Goal: Task Accomplishment & Management: Complete application form

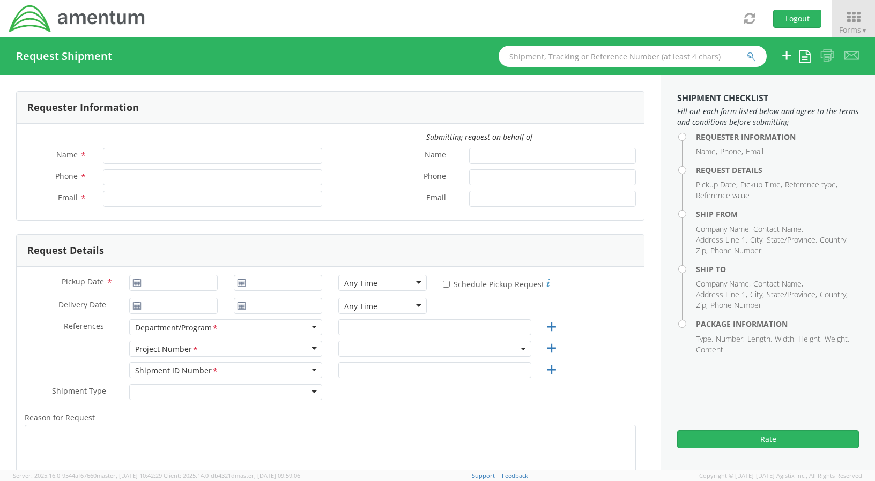
type input "[PERSON_NAME]"
type input "[PHONE_NUMBER]"
type input "[PERSON_NAME][EMAIL_ADDRESS][PERSON_NAME][DOMAIN_NAME]"
select select "OVHD.100616.00000"
click at [175, 274] on div "Pickup Date * - Any Time Any Time Any Time 7:00 am - 10:00 am 10:00 am - 1:00 p…" at bounding box center [330, 408] width 627 height 282
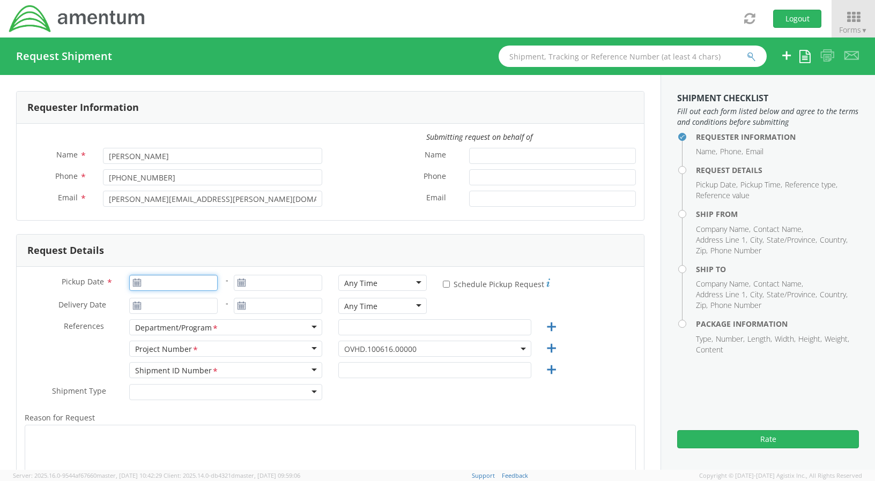
type input "[DATE]"
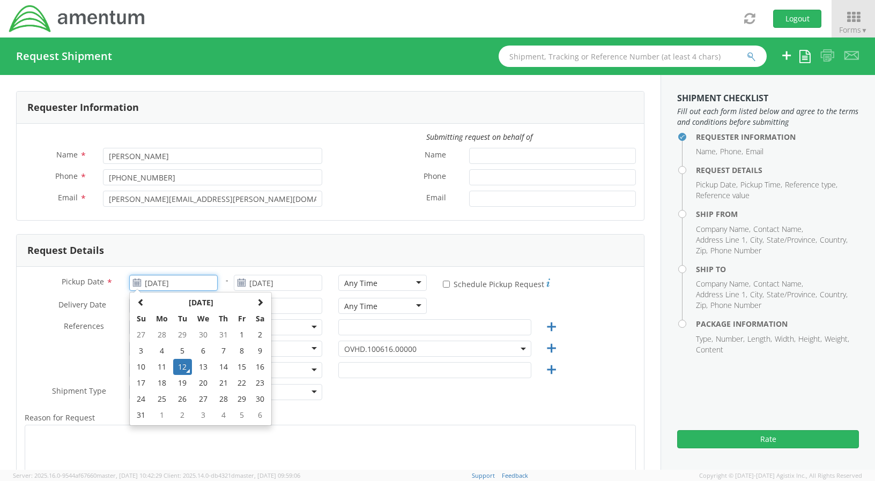
drag, startPoint x: 178, startPoint y: 286, endPoint x: 188, endPoint y: 289, distance: 9.5
click at [179, 287] on input "[DATE]" at bounding box center [173, 283] width 88 height 16
click at [180, 367] on td "12" at bounding box center [182, 367] width 19 height 16
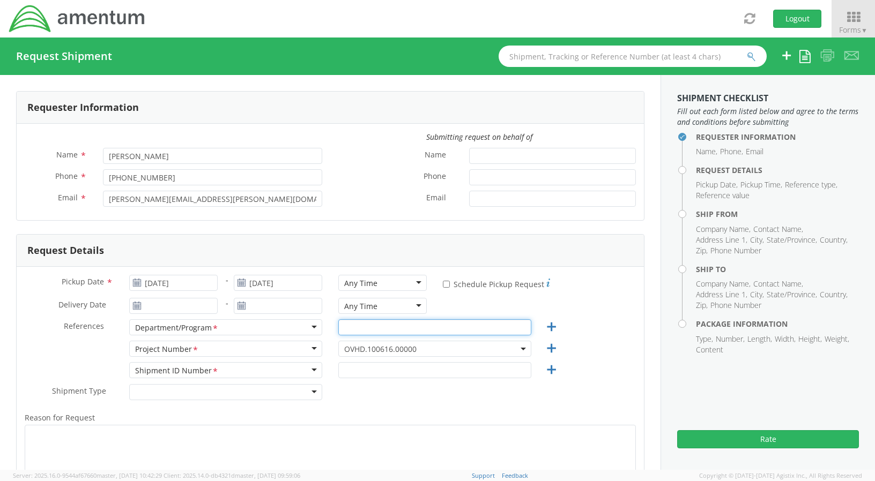
click at [391, 330] on input "text" at bounding box center [434, 327] width 193 height 16
type input "Annapolis Office"
click at [440, 350] on span "OVHD.100616.00000" at bounding box center [434, 349] width 181 height 10
click at [424, 370] on input "search" at bounding box center [433, 366] width 185 height 16
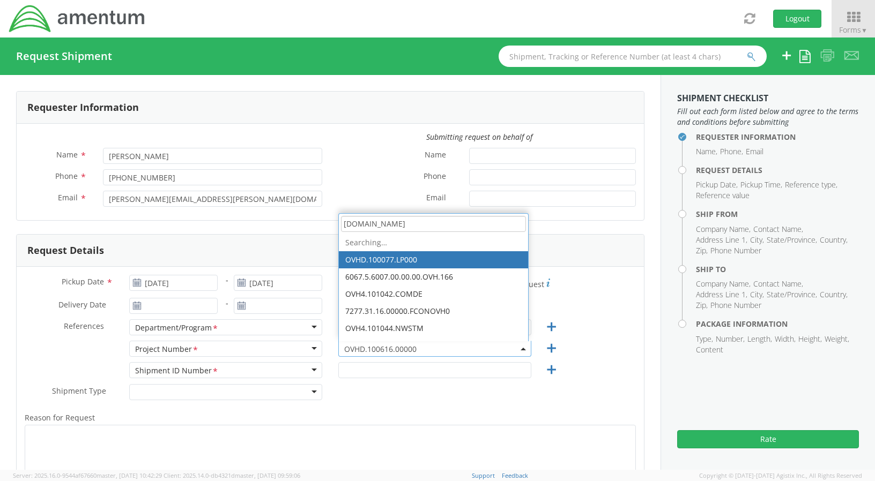
type input "OVHD.100616.SEC"
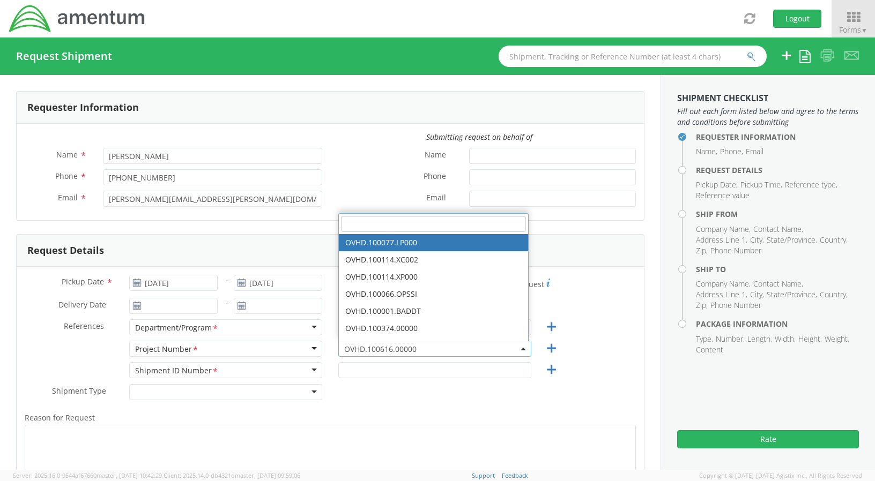
click at [522, 352] on span at bounding box center [523, 349] width 2 height 16
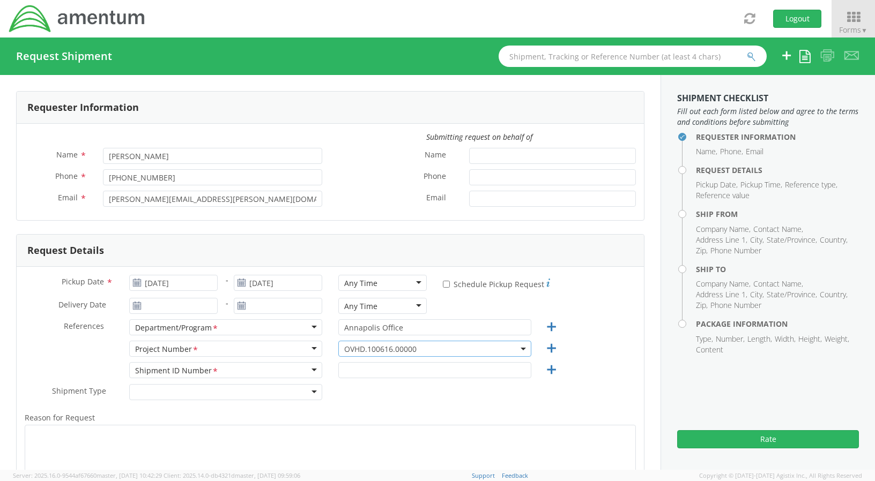
click at [462, 354] on span "OVHD.100616.00000" at bounding box center [434, 349] width 193 height 16
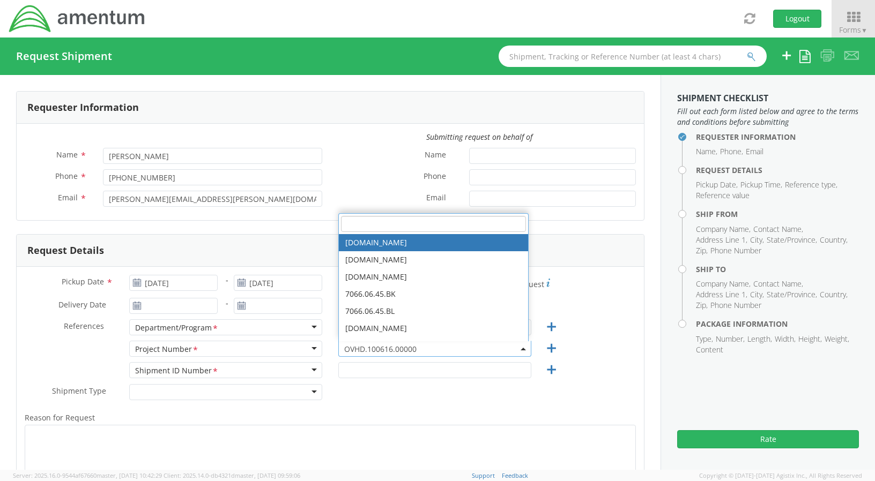
click at [406, 350] on span "OVHD.100616.00000" at bounding box center [434, 349] width 181 height 10
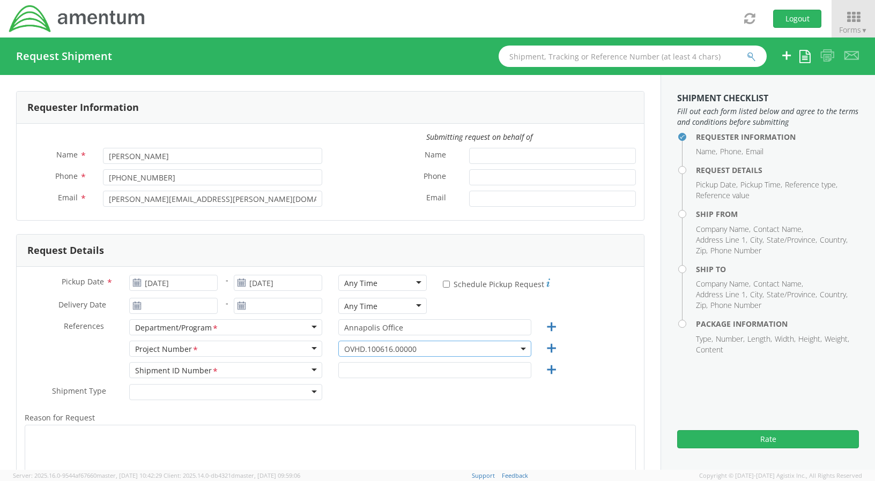
click at [374, 390] on div "Shipment Type * Batch Regular" at bounding box center [330, 394] width 627 height 21
click at [364, 374] on input "text" at bounding box center [434, 370] width 193 height 16
type input "4437371314"
click at [330, 401] on div "Shipment Type * Batch Regular" at bounding box center [330, 394] width 627 height 21
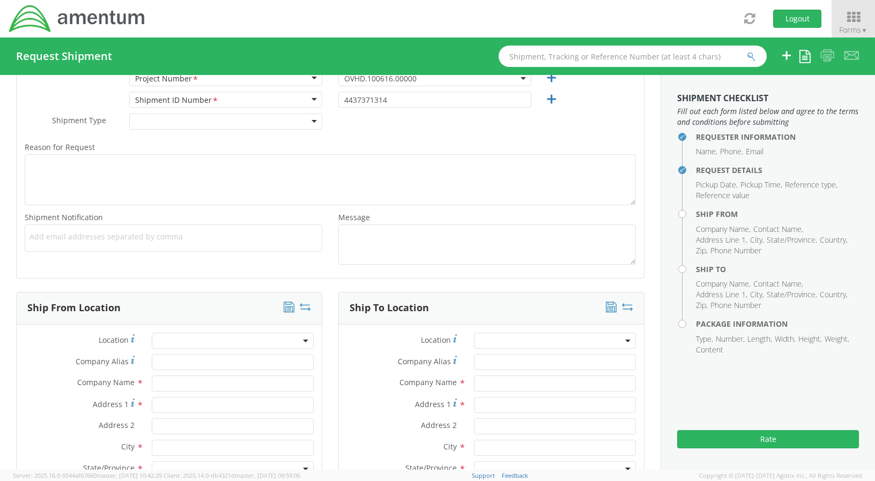
scroll to position [375, 0]
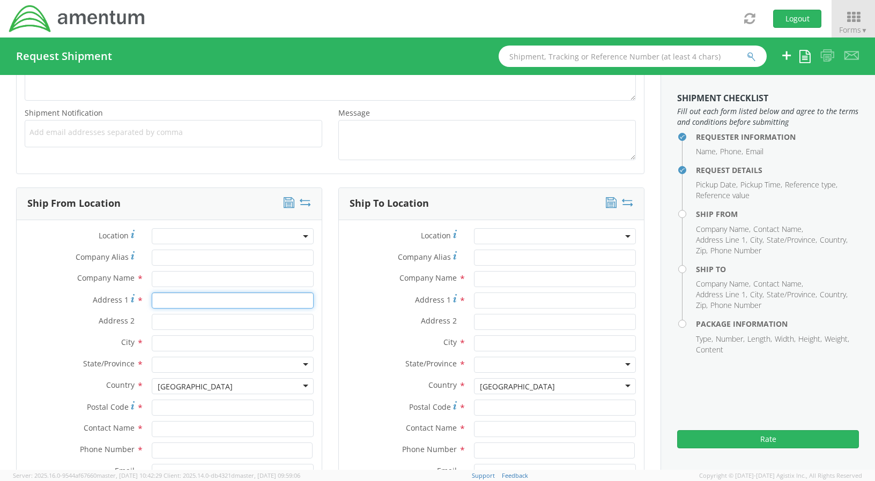
click at [189, 308] on input "Address 1 *" at bounding box center [233, 301] width 162 height 16
type input "[STREET_ADDRESS]"
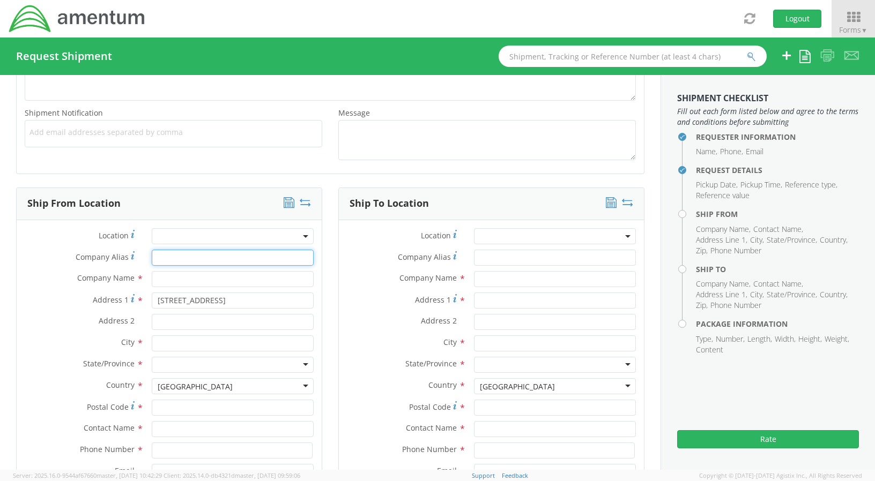
type input "[GEOGRAPHIC_DATA]"
type input "Amentum"
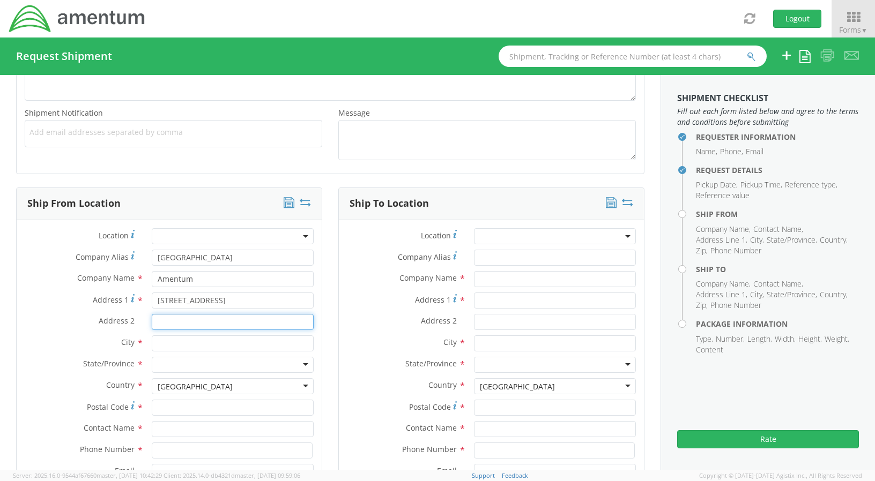
type input "Suite 400"
type input "[GEOGRAPHIC_DATA]"
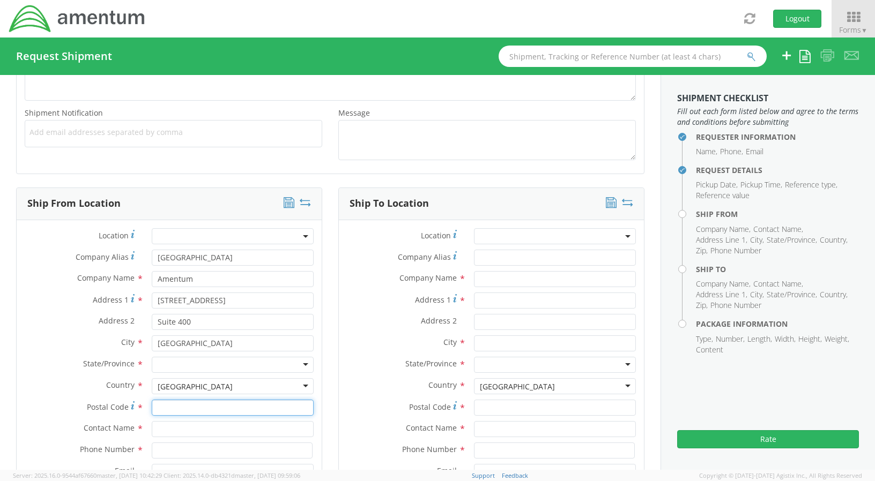
type input "20701"
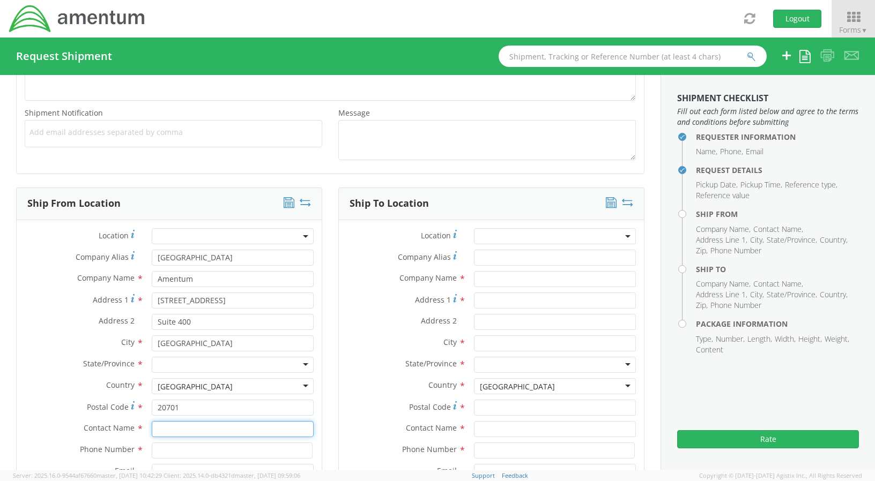
type input "[PERSON_NAME]"
type input "4437371314"
type input "[PERSON_NAME][EMAIL_ADDRESS][PERSON_NAME][DOMAIN_NAME]"
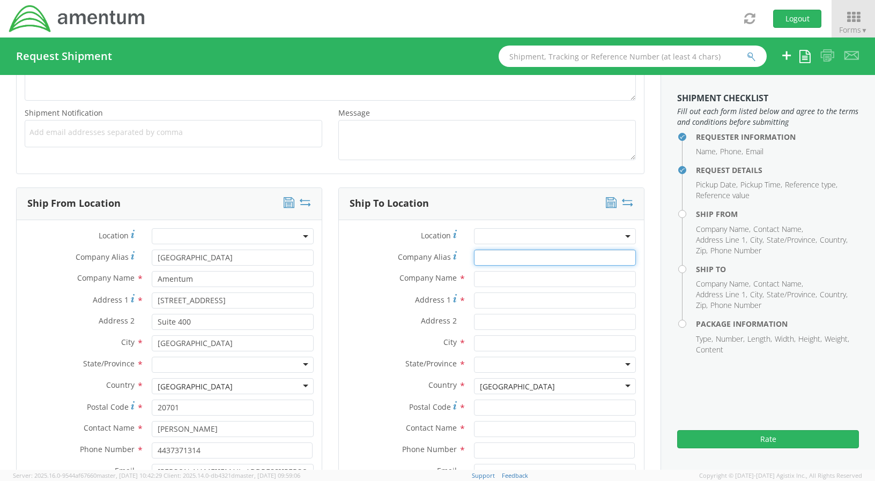
type input "[GEOGRAPHIC_DATA]"
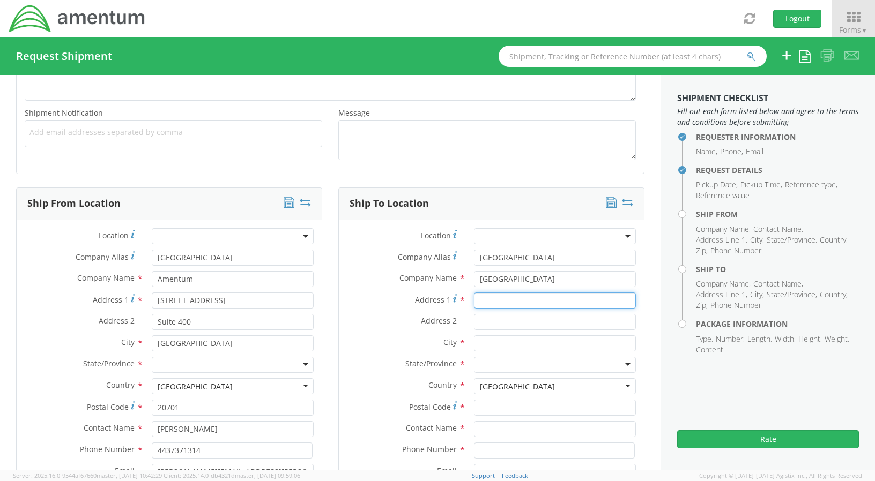
type input "[STREET_ADDRESS]"
type input "Suite 400"
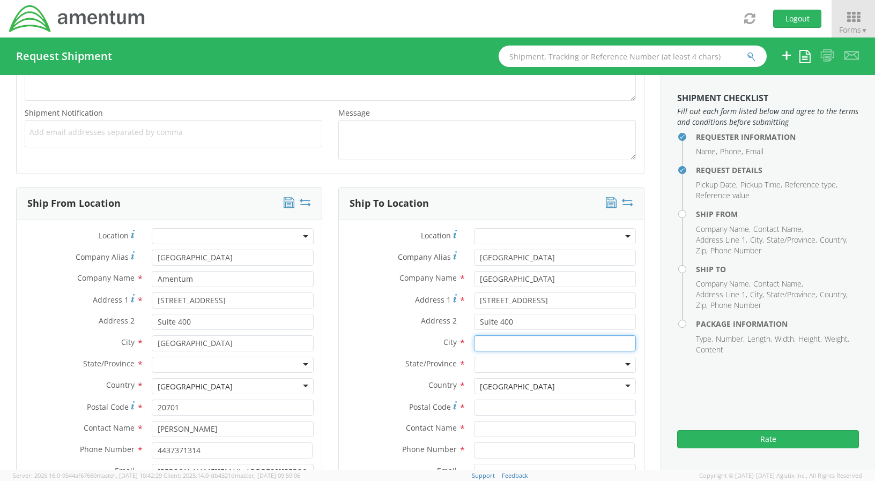
type input "Warrenton"
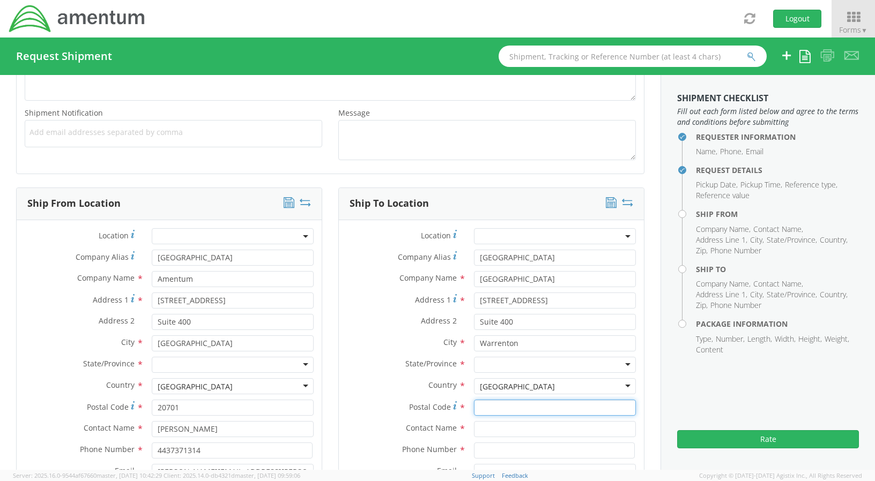
type input "20186"
type input "Attn: [PERSON_NAME], Building B-25"
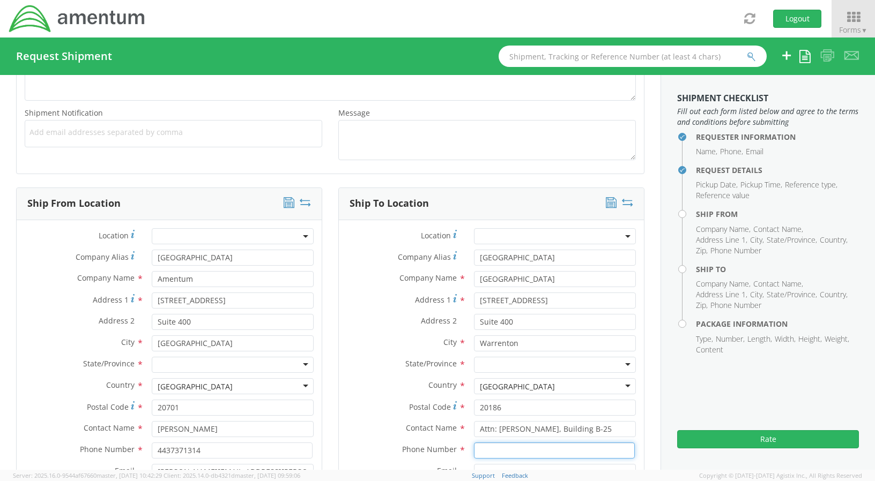
type input "4102923517"
type input "[PERSON_NAME][EMAIL_ADDRESS][PERSON_NAME][DOMAIN_NAME]"
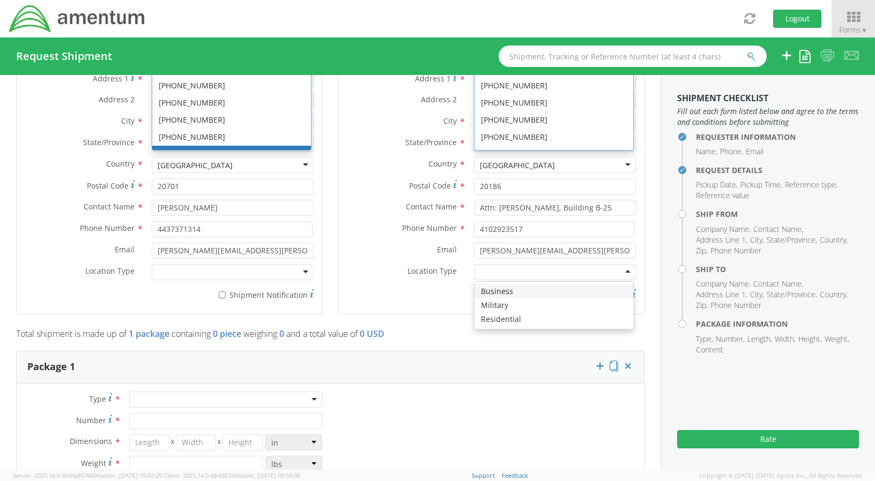
scroll to position [339, 0]
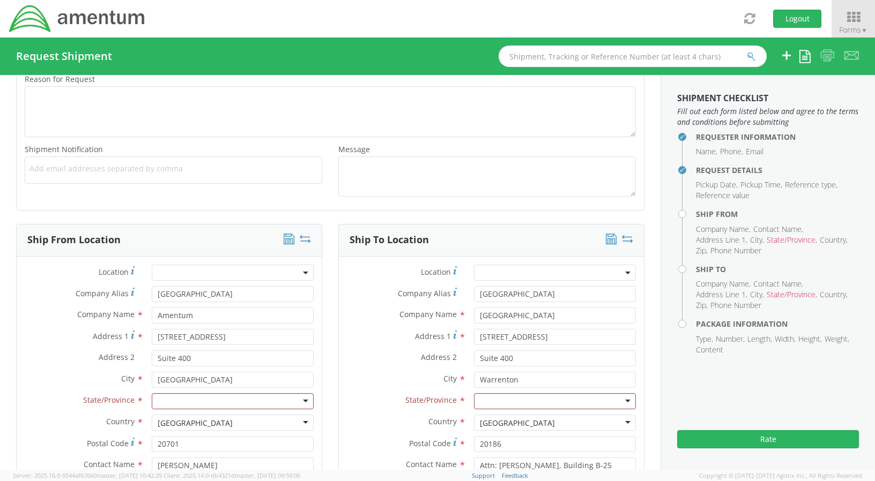
click at [31, 337] on label "Address 1 *" at bounding box center [80, 336] width 127 height 14
click at [152, 337] on input "[STREET_ADDRESS]" at bounding box center [233, 337] width 162 height 16
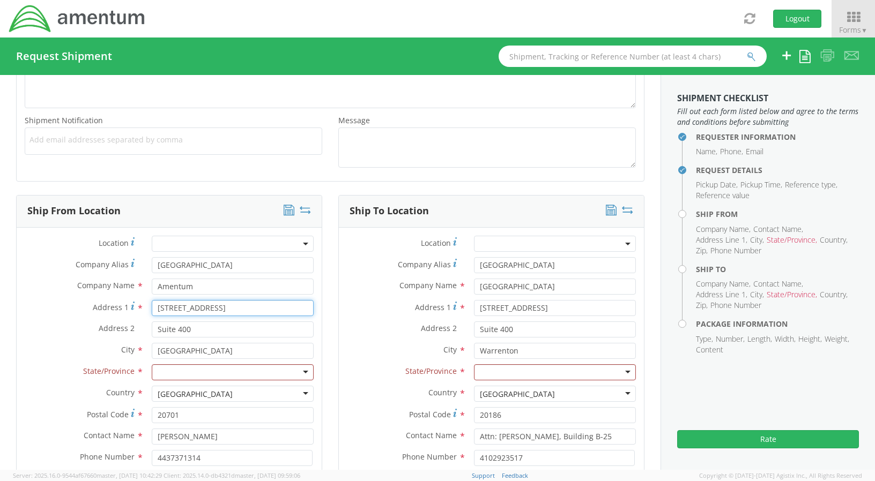
scroll to position [392, 0]
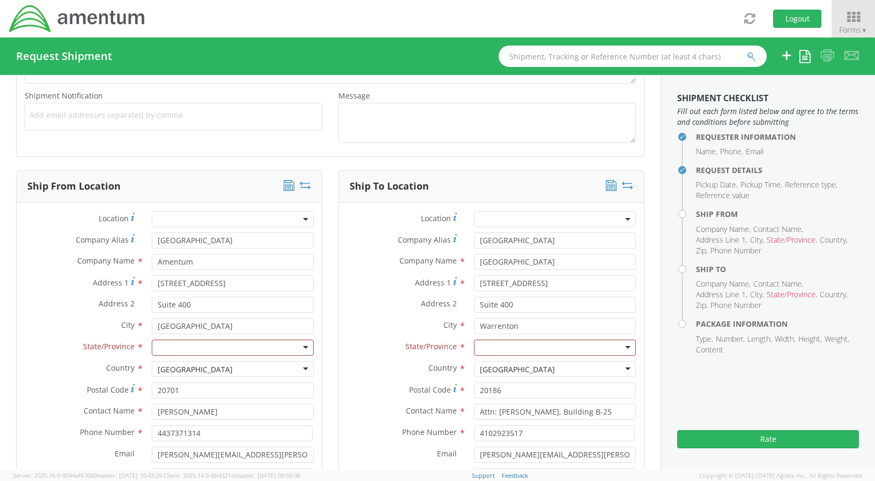
click at [300, 347] on div at bounding box center [233, 348] width 162 height 16
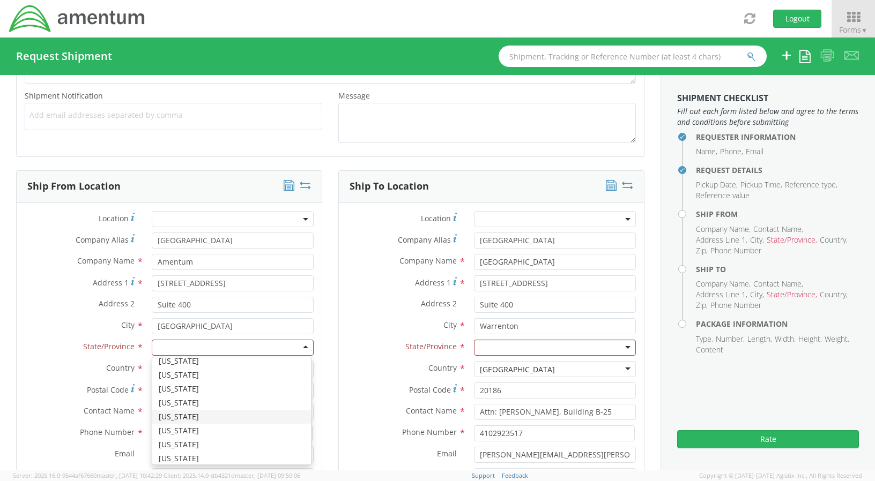
scroll to position [322, 0]
drag, startPoint x: 295, startPoint y: 349, endPoint x: 250, endPoint y: 362, distance: 47.0
click at [295, 349] on div "[US_STATE]" at bounding box center [233, 348] width 162 height 16
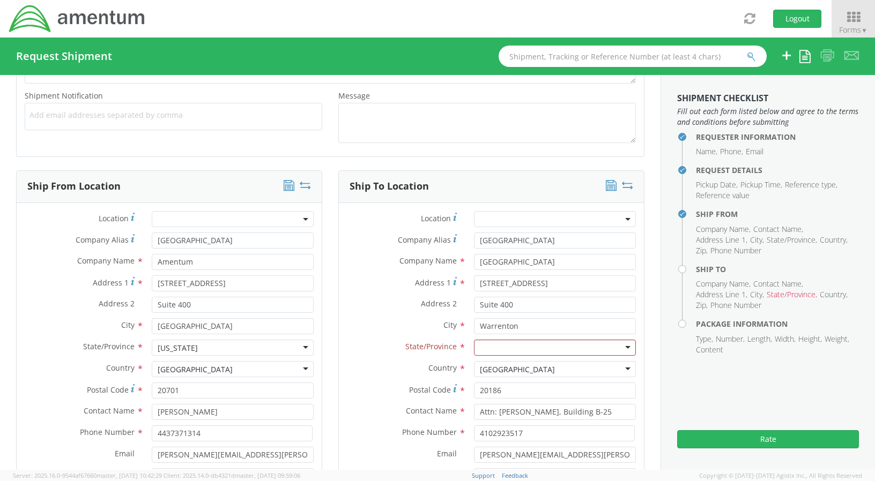
click at [398, 361] on label "Country *" at bounding box center [402, 368] width 127 height 14
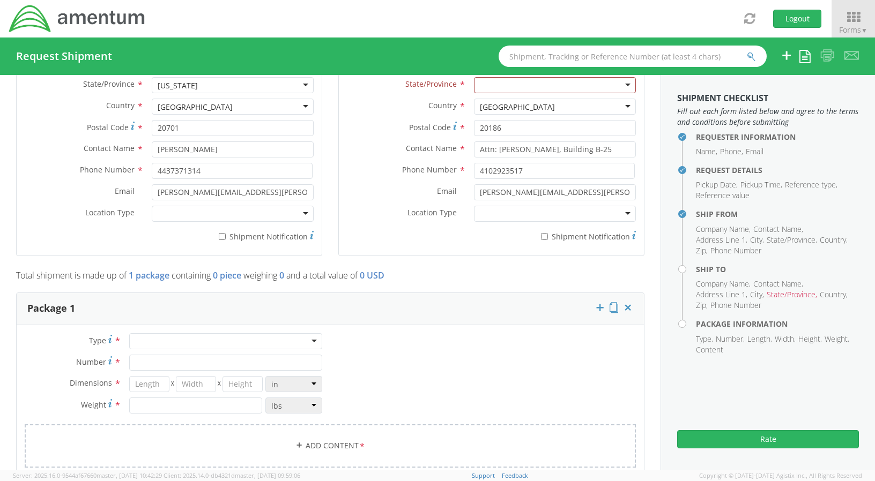
scroll to position [714, 0]
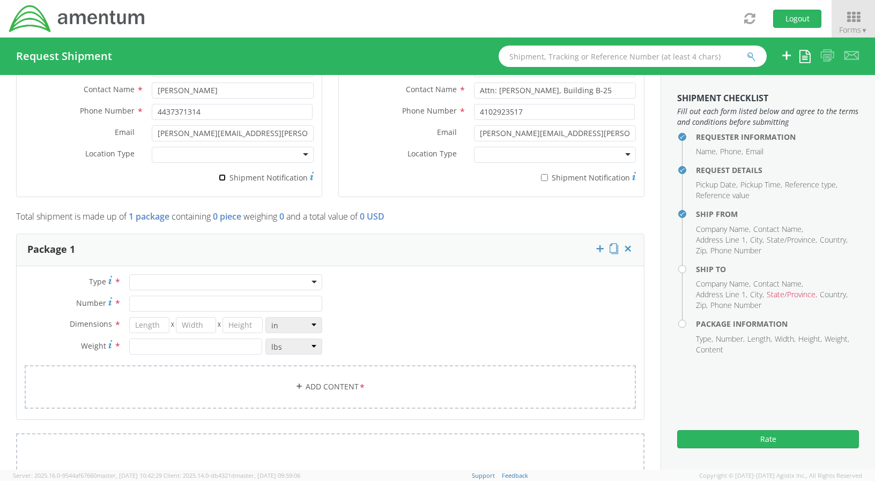
click at [220, 180] on input "* Shipment Notification" at bounding box center [222, 177] width 7 height 7
checkbox input "true"
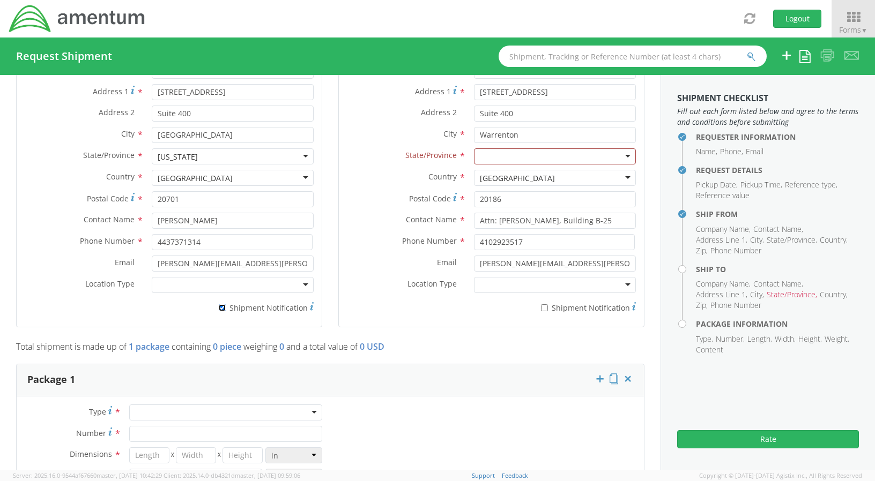
scroll to position [446, 0]
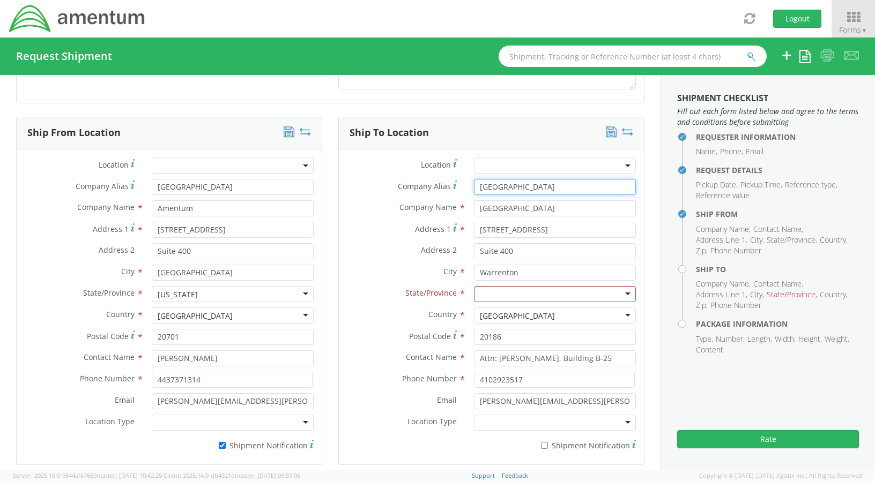
click at [592, 185] on input "[GEOGRAPHIC_DATA]" at bounding box center [555, 187] width 162 height 16
drag, startPoint x: 592, startPoint y: 185, endPoint x: 387, endPoint y: 183, distance: 205.3
click at [387, 183] on div "Company Alias Address short code to enable quick look up and auto-complete of a…" at bounding box center [491, 187] width 305 height 16
drag, startPoint x: 580, startPoint y: 208, endPoint x: 468, endPoint y: 214, distance: 111.6
click at [474, 213] on input "[GEOGRAPHIC_DATA]" at bounding box center [555, 208] width 162 height 16
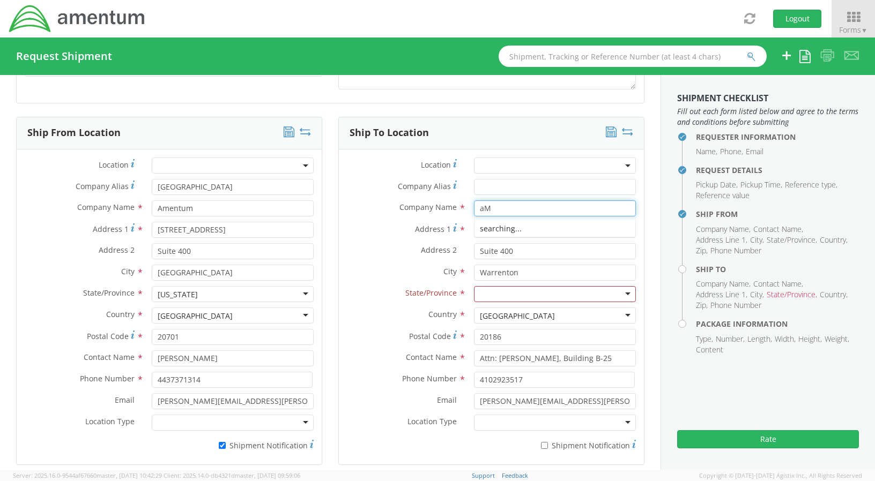
type input "a"
type input "Amentum HI"
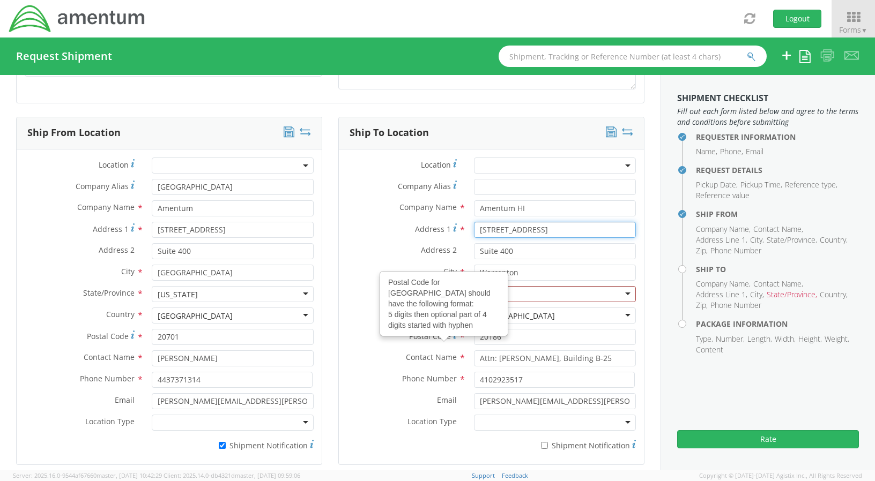
drag, startPoint x: 564, startPoint y: 224, endPoint x: 569, endPoint y: 230, distance: 8.0
click at [563, 225] on input "[STREET_ADDRESS]" at bounding box center [555, 230] width 162 height 16
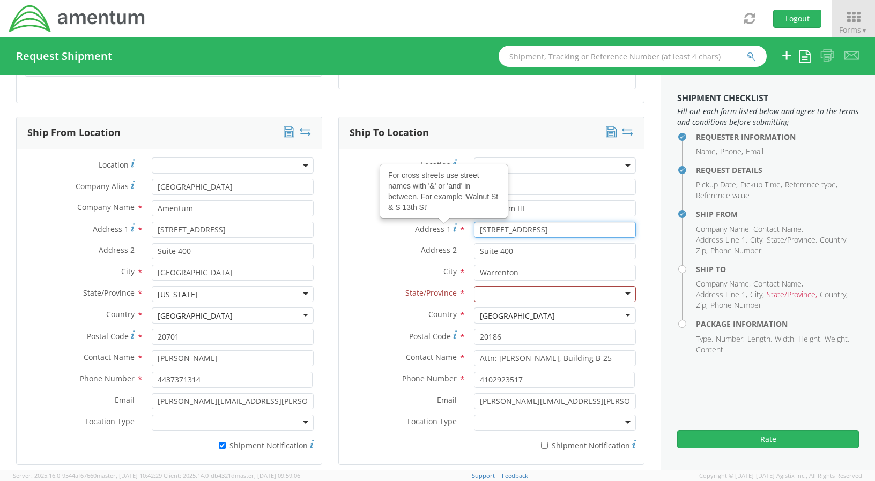
drag, startPoint x: 576, startPoint y: 231, endPoint x: 487, endPoint y: 231, distance: 89.0
click at [452, 228] on div "Address 1 For cross streets use street names with '&' or 'and' in between. For …" at bounding box center [491, 230] width 305 height 16
paste input "<LST><SUB>SD-02 Shop Drawings</SUB></LST><ITM><SUB>Plumbing Sy"
type input "<"
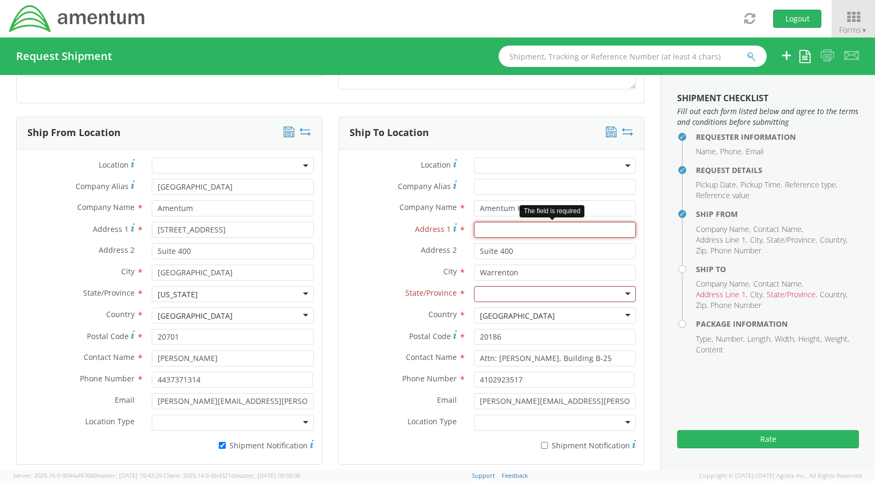
click at [493, 233] on input "Address 1 *" at bounding box center [555, 230] width 162 height 16
paste input "[STREET_ADDRESS][PERSON_NAME]"
type input "[STREET_ADDRESS][PERSON_NAME]"
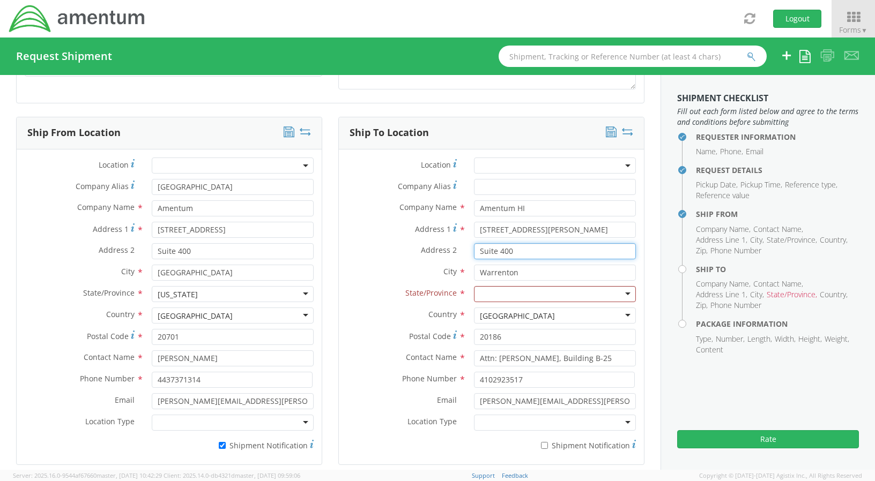
click at [527, 251] on input "Suite 400" at bounding box center [555, 251] width 162 height 16
drag, startPoint x: 527, startPoint y: 251, endPoint x: 462, endPoint y: 250, distance: 64.3
click at [466, 250] on div "Suite 400" at bounding box center [555, 251] width 178 height 16
click at [524, 276] on input "Warrenton" at bounding box center [555, 273] width 162 height 16
drag, startPoint x: 527, startPoint y: 274, endPoint x: 471, endPoint y: 274, distance: 56.3
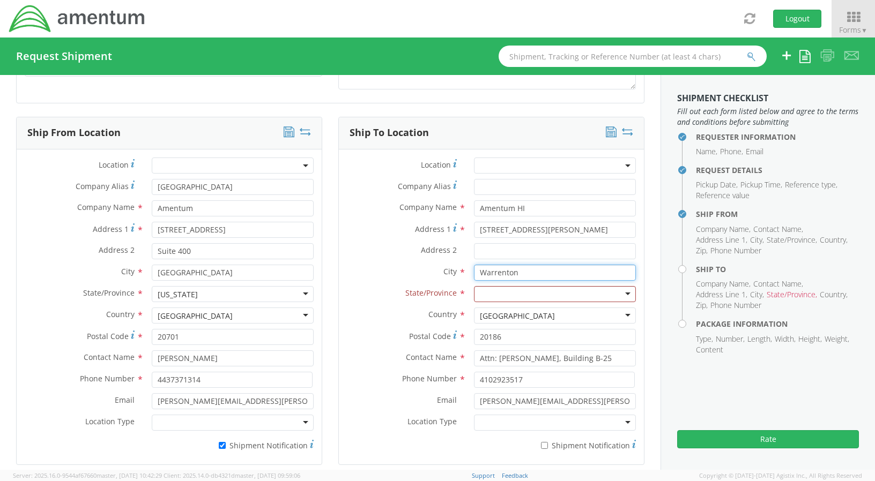
click at [474, 274] on input "Warrenton" at bounding box center [555, 273] width 162 height 16
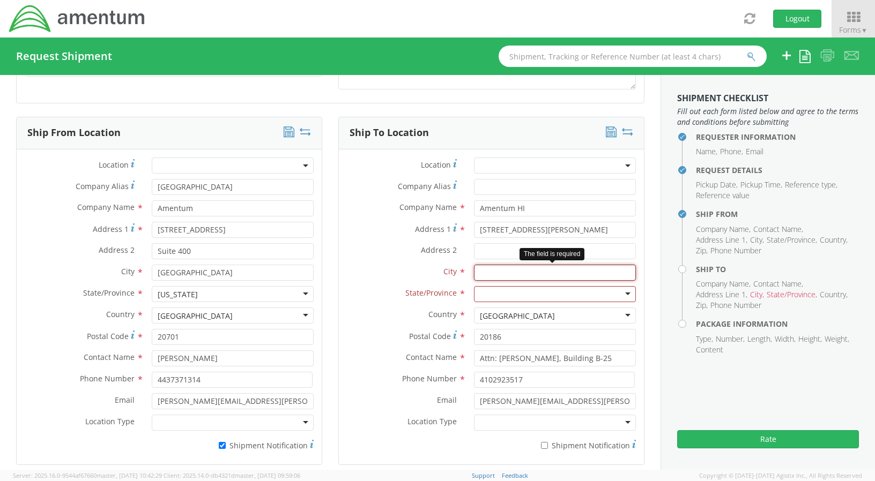
click at [517, 270] on input "text" at bounding box center [555, 273] width 162 height 16
paste input "Waimanalo"
type input "Waimanalo"
click at [611, 302] on div "[US_STATE] [US_STATE] [US_STATE] [US_STATE] Armed Forces Americas Armed Forces …" at bounding box center [555, 294] width 162 height 16
click at [619, 294] on div at bounding box center [555, 294] width 162 height 16
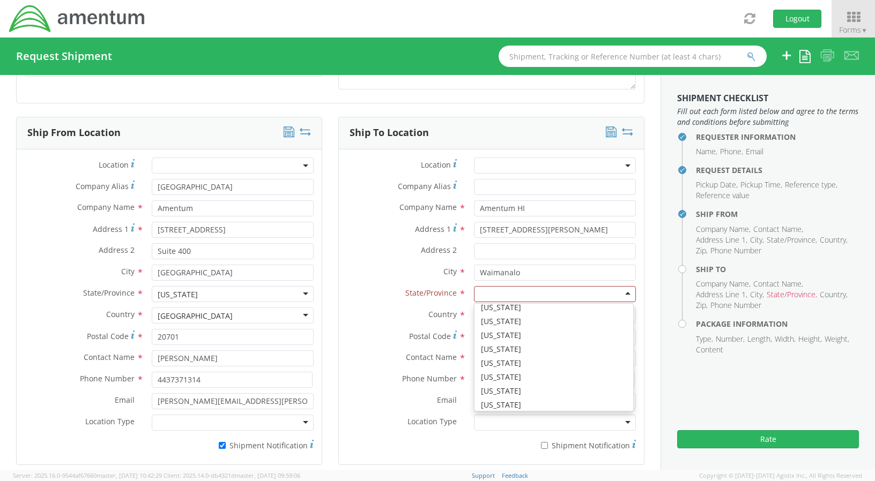
scroll to position [161, 0]
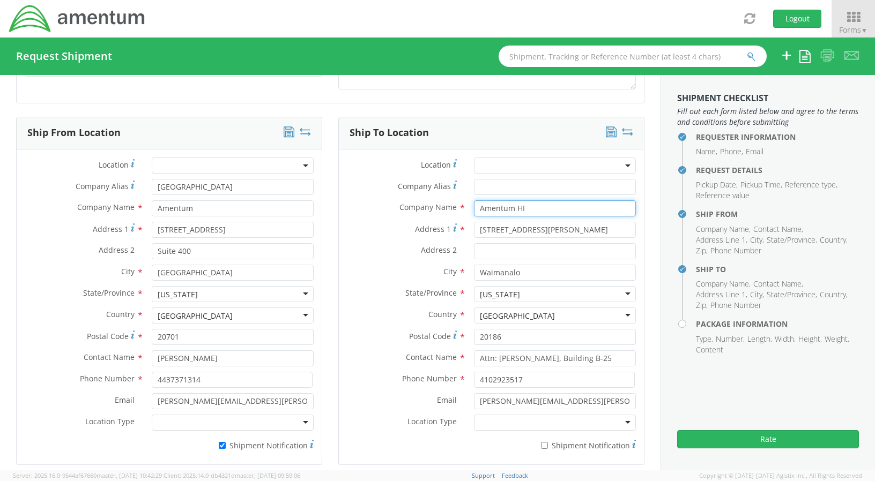
click at [538, 212] on input "Amentum HI" at bounding box center [555, 208] width 162 height 16
type input "Amentum [US_STATE]"
click at [396, 280] on div "City * Waimanalo" at bounding box center [491, 273] width 305 height 16
drag, startPoint x: 521, startPoint y: 335, endPoint x: 473, endPoint y: 335, distance: 47.7
click at [474, 335] on input "20186" at bounding box center [555, 337] width 162 height 16
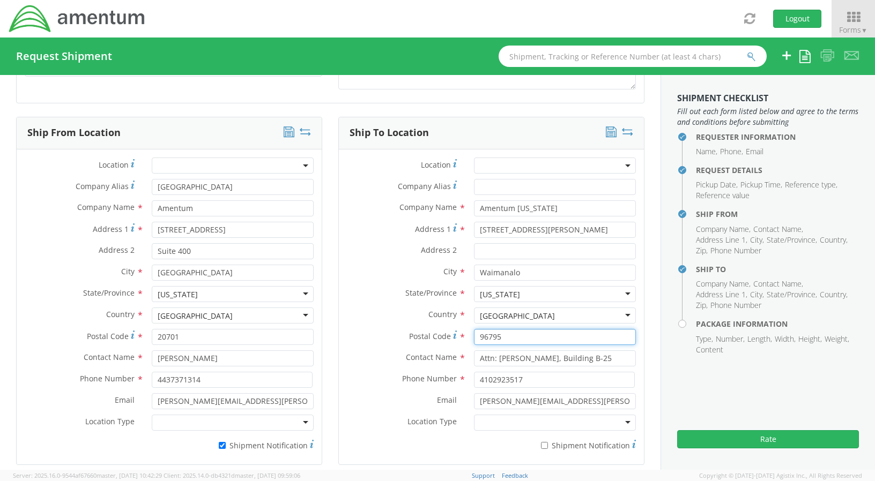
type input "96795"
click at [536, 349] on div "Postal Code * 96795" at bounding box center [491, 339] width 305 height 21
drag, startPoint x: 590, startPoint y: 360, endPoint x: 469, endPoint y: 355, distance: 120.7
click at [445, 353] on div "Contact Name * Attn: [PERSON_NAME], Building B-25" at bounding box center [491, 358] width 305 height 16
paste input "[PERSON_NAME]"
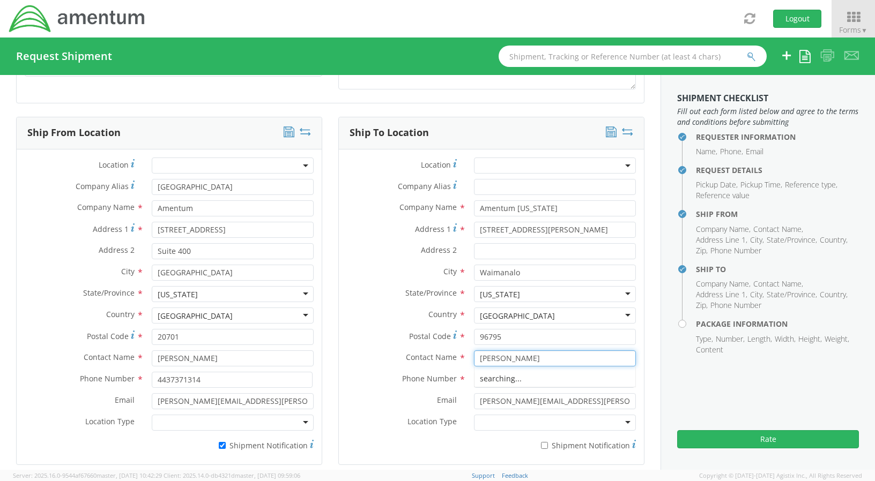
type input "[PERSON_NAME]"
drag, startPoint x: 551, startPoint y: 211, endPoint x: 462, endPoint y: 209, distance: 89.0
click at [466, 209] on div "Amentum [US_STATE][GEOGRAPHIC_DATA]" at bounding box center [555, 208] width 178 height 16
paste input "[PERSON_NAME]"
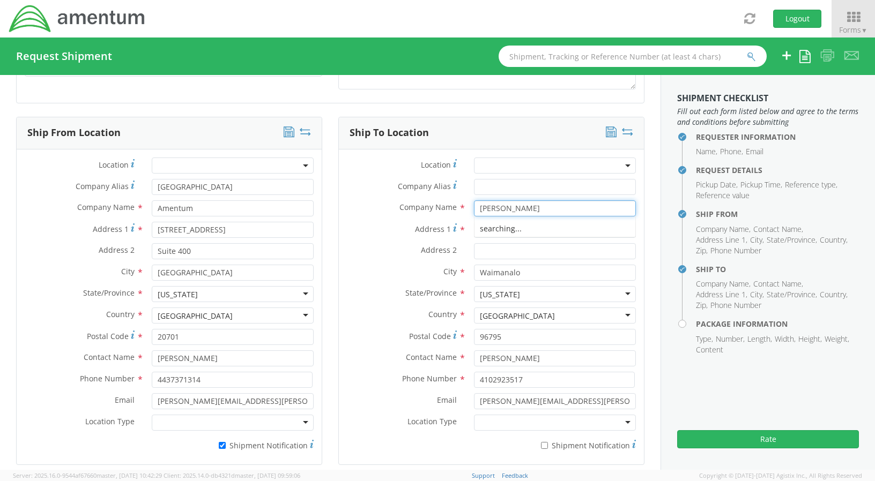
type input "[PERSON_NAME]"
click at [353, 305] on div "State/Province * [US_STATE] [US_STATE] [US_STATE] [US_STATE] [US_STATE] [US_STA…" at bounding box center [491, 296] width 305 height 21
drag, startPoint x: 523, startPoint y: 379, endPoint x: 465, endPoint y: 376, distance: 58.5
click at [466, 376] on div "4102923517" at bounding box center [555, 380] width 178 height 16
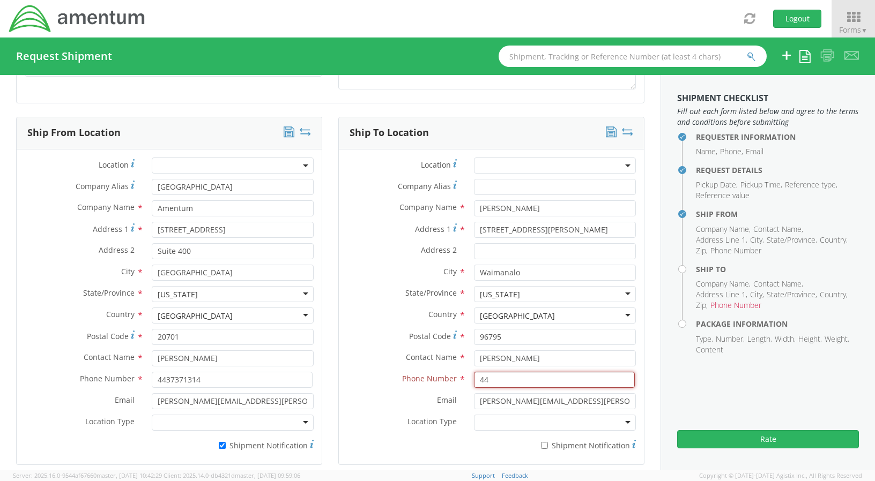
type input "4"
type input "2406361909"
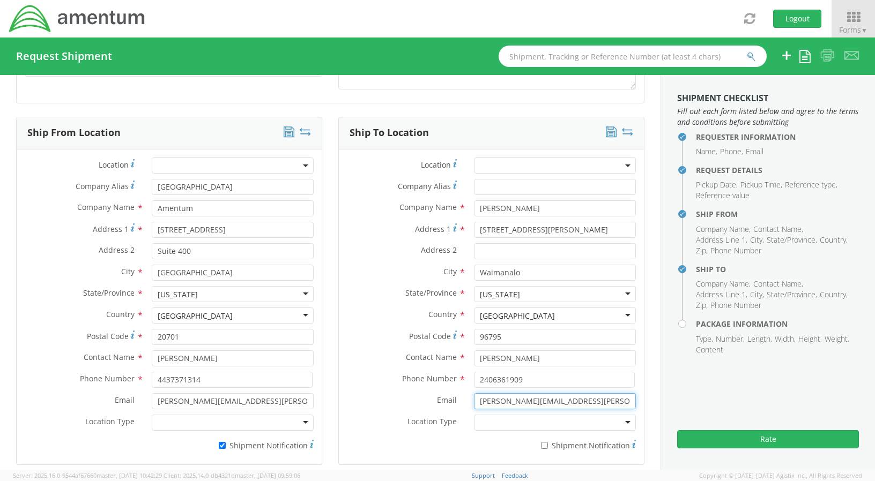
click at [569, 406] on input "[PERSON_NAME][EMAIL_ADDRESS][PERSON_NAME][DOMAIN_NAME]" at bounding box center [555, 401] width 162 height 16
drag, startPoint x: 594, startPoint y: 401, endPoint x: 488, endPoint y: 404, distance: 106.1
click at [474, 402] on input "[PERSON_NAME][EMAIL_ADDRESS][PERSON_NAME][DOMAIN_NAME]" at bounding box center [555, 401] width 162 height 16
paste input "[PERSON_NAME][EMAIL_ADDRESS][PERSON_NAME][DOMAIN_NAME]"
type input "[PERSON_NAME][EMAIL_ADDRESS][PERSON_NAME][DOMAIN_NAME]"
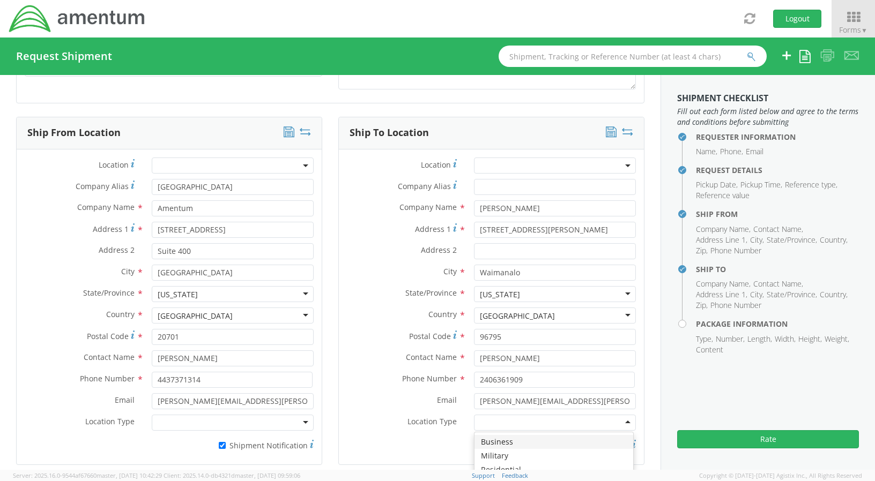
drag, startPoint x: 619, startPoint y: 423, endPoint x: 613, endPoint y: 426, distance: 7.2
click at [620, 423] on div at bounding box center [555, 423] width 162 height 16
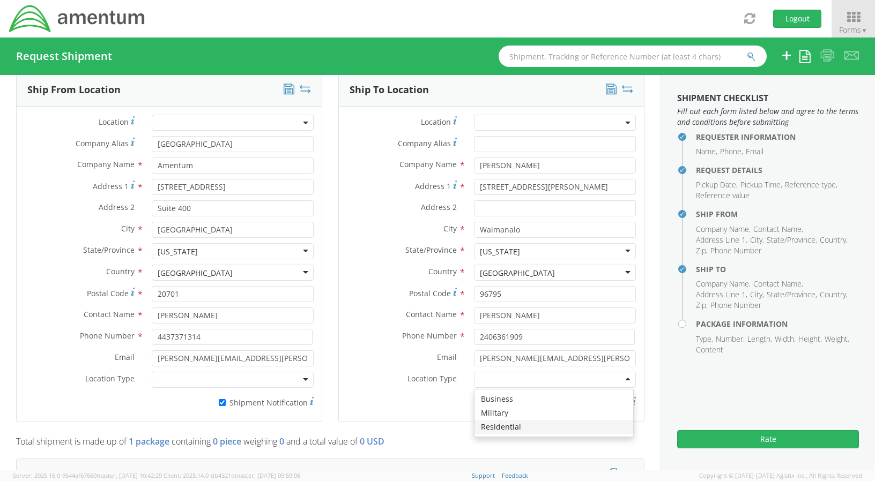
scroll to position [553, 0]
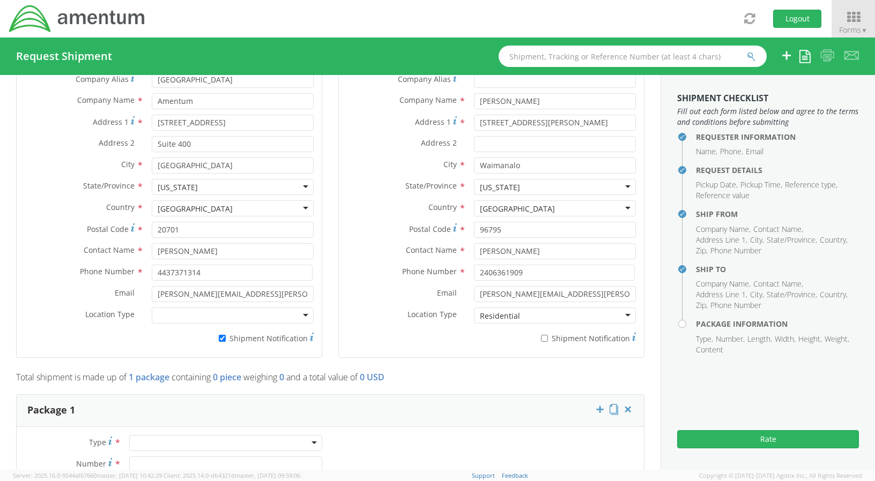
click at [303, 316] on div at bounding box center [233, 316] width 162 height 16
click at [532, 343] on label "* Shipment Notification" at bounding box center [555, 337] width 162 height 13
click at [541, 342] on input "* Shipment Notification" at bounding box center [544, 338] width 7 height 7
checkbox input "true"
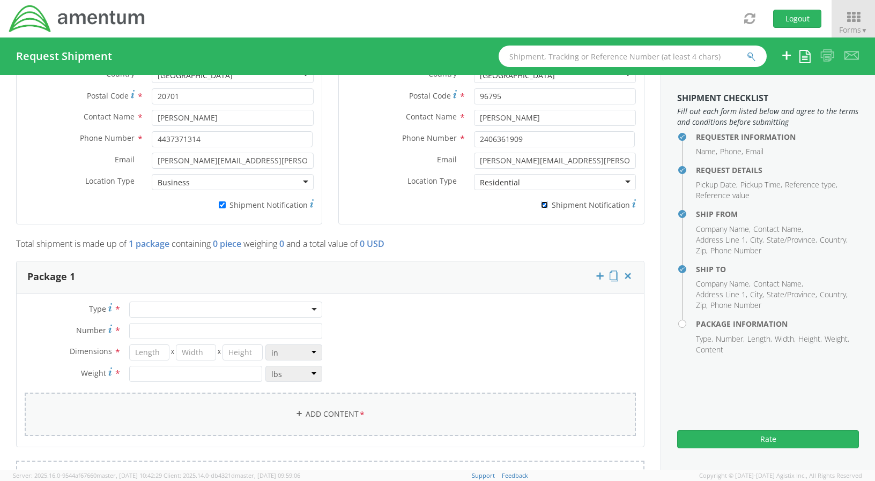
scroll to position [714, 0]
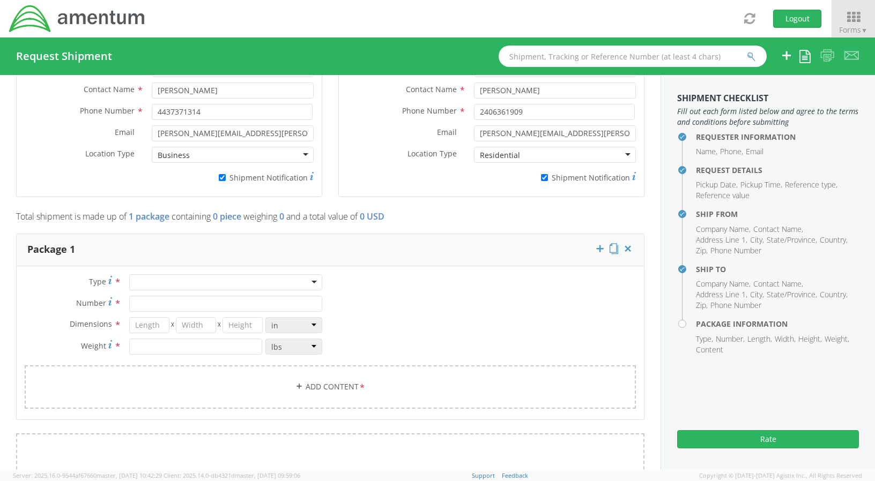
drag, startPoint x: 292, startPoint y: 283, endPoint x: 272, endPoint y: 288, distance: 21.1
click at [292, 283] on div at bounding box center [225, 282] width 193 height 16
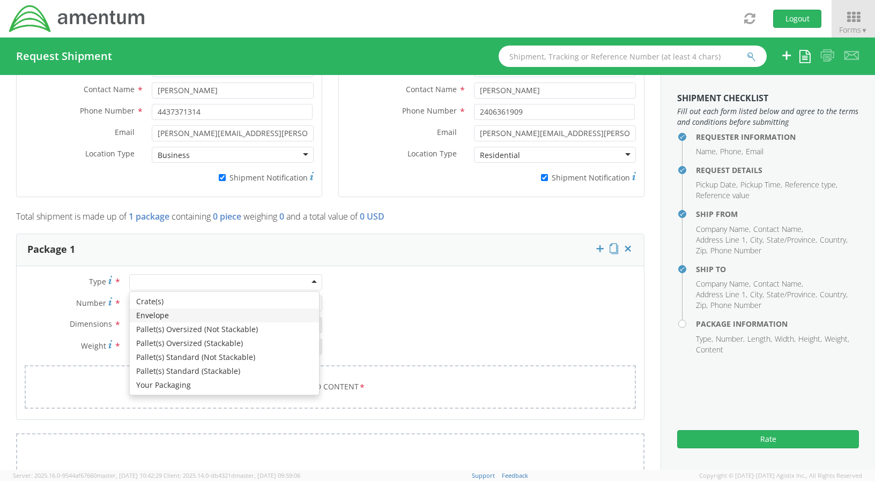
type input "1"
type input "9.5"
type input "12.5"
type input "0.25"
type input "1"
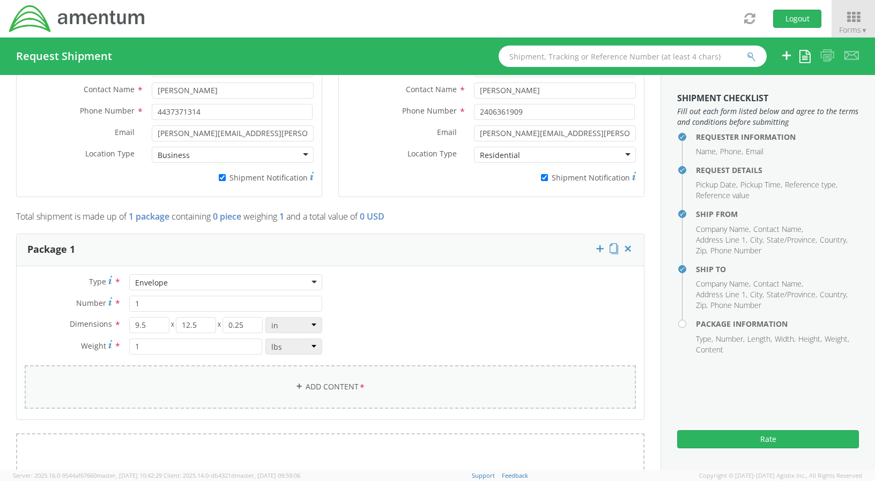
click at [350, 385] on link "Add Content *" at bounding box center [330, 386] width 611 height 43
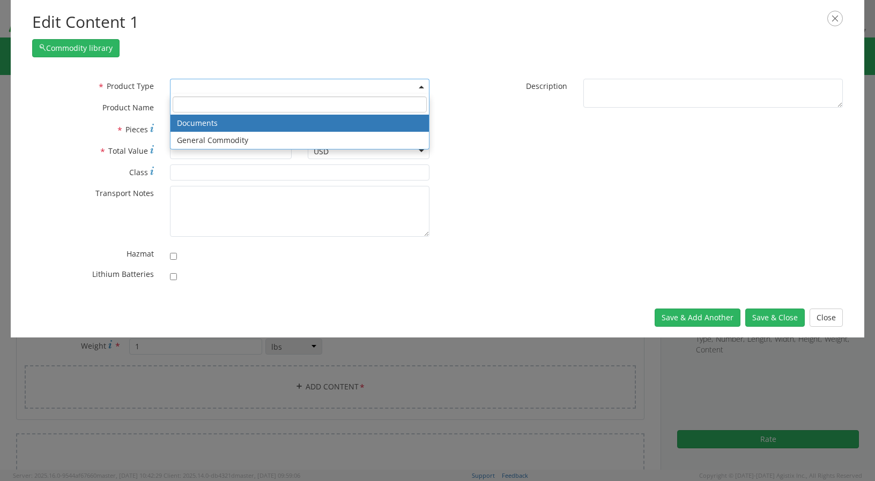
click at [278, 90] on span at bounding box center [299, 87] width 259 height 16
select select "DOCUMENT"
type input "Documents"
type input "1"
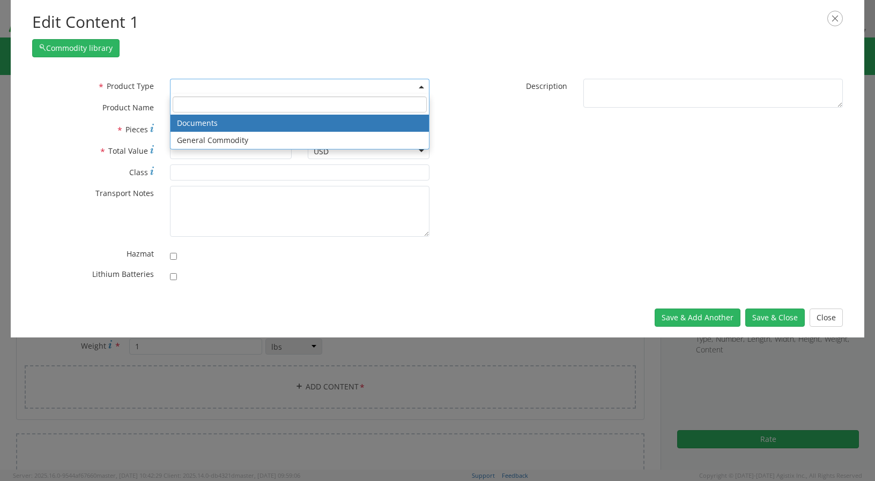
type textarea "Documents"
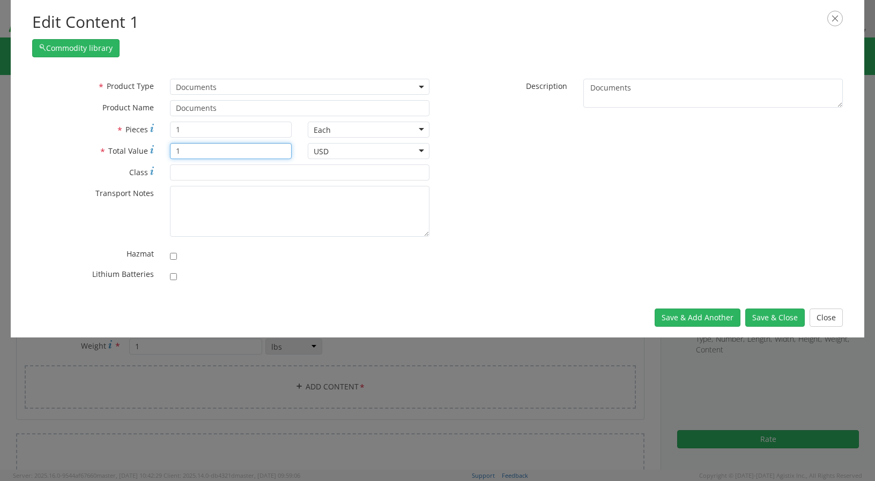
drag, startPoint x: 208, startPoint y: 152, endPoint x: 162, endPoint y: 152, distance: 45.6
click at [162, 152] on div "1" at bounding box center [231, 151] width 138 height 16
type input "100.00"
click at [762, 319] on button "Save & Close" at bounding box center [774, 318] width 59 height 18
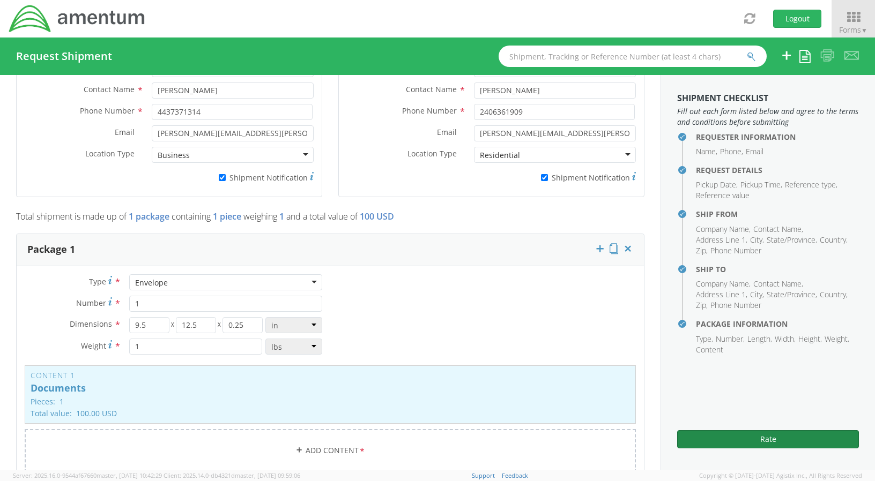
click at [740, 436] on button "Rate" at bounding box center [768, 439] width 182 height 18
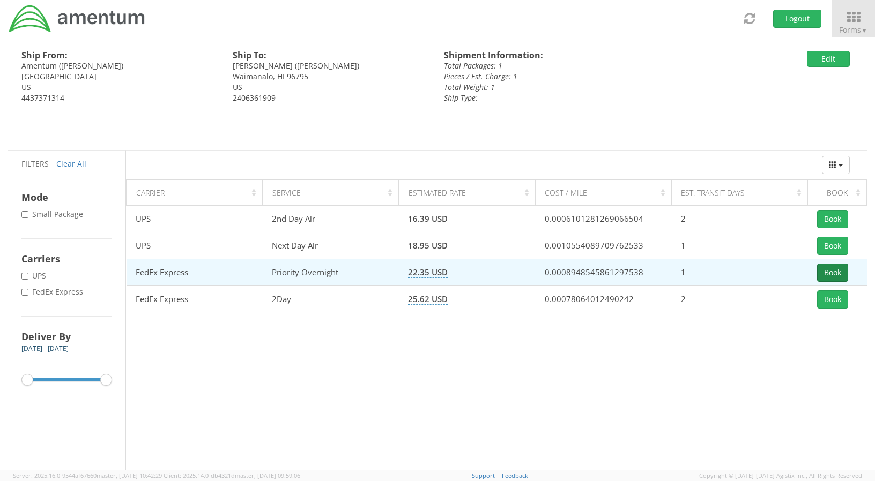
click at [824, 277] on button "Book" at bounding box center [832, 273] width 31 height 18
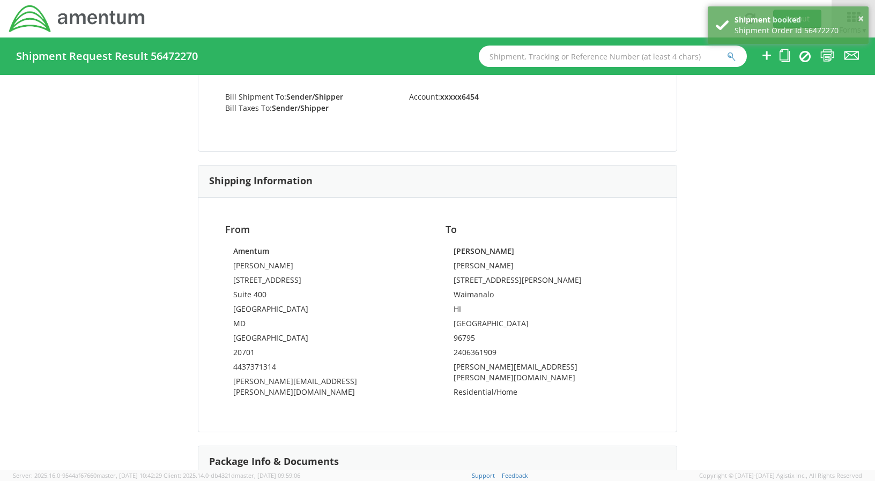
scroll to position [678, 0]
